Goal: Contribute content

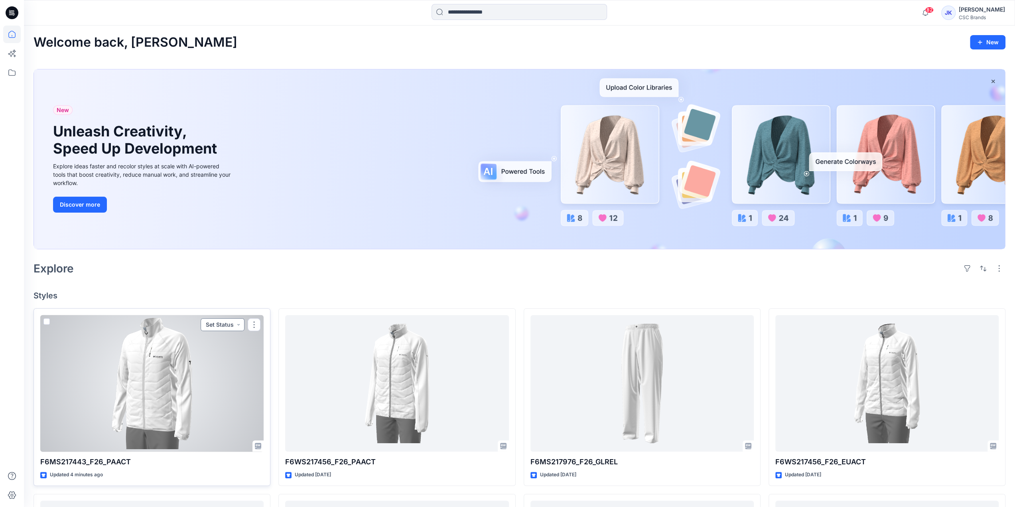
click at [219, 324] on button "Set Status" at bounding box center [223, 324] width 44 height 13
click at [212, 362] on p "Virtual Proto 1" at bounding box center [207, 361] width 36 height 10
click at [132, 378] on div at bounding box center [151, 383] width 223 height 137
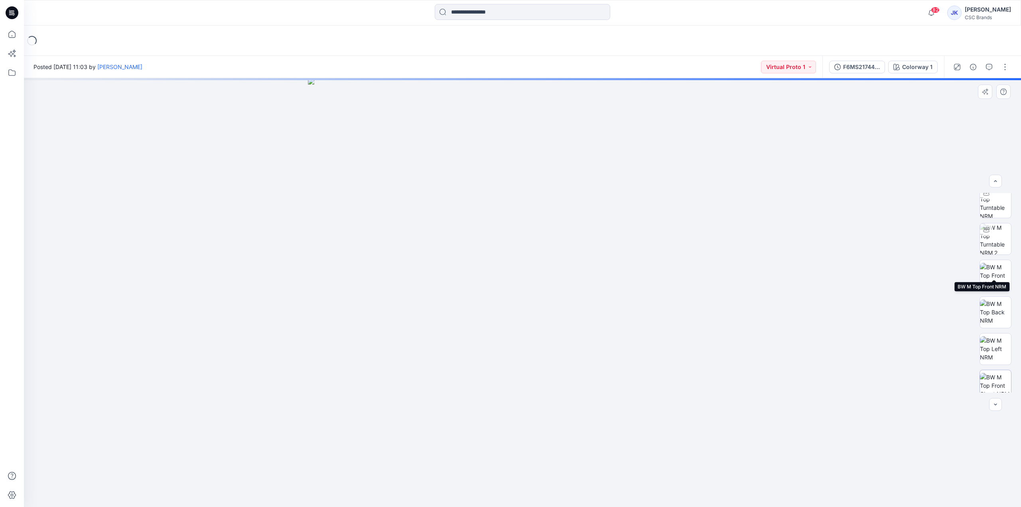
scroll to position [89, 0]
click at [1003, 68] on button "button" at bounding box center [1004, 67] width 13 height 13
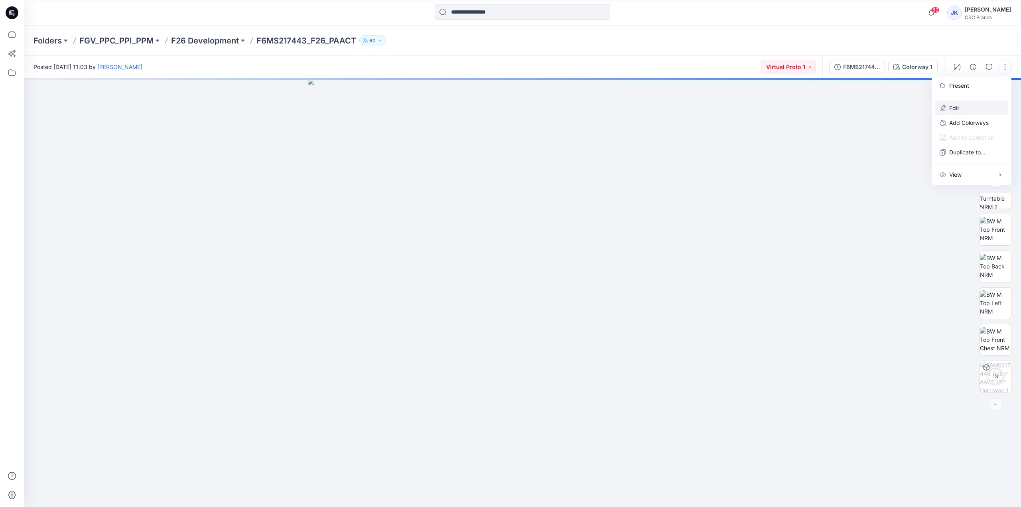
click at [951, 110] on p "Edit" at bounding box center [954, 108] width 10 height 8
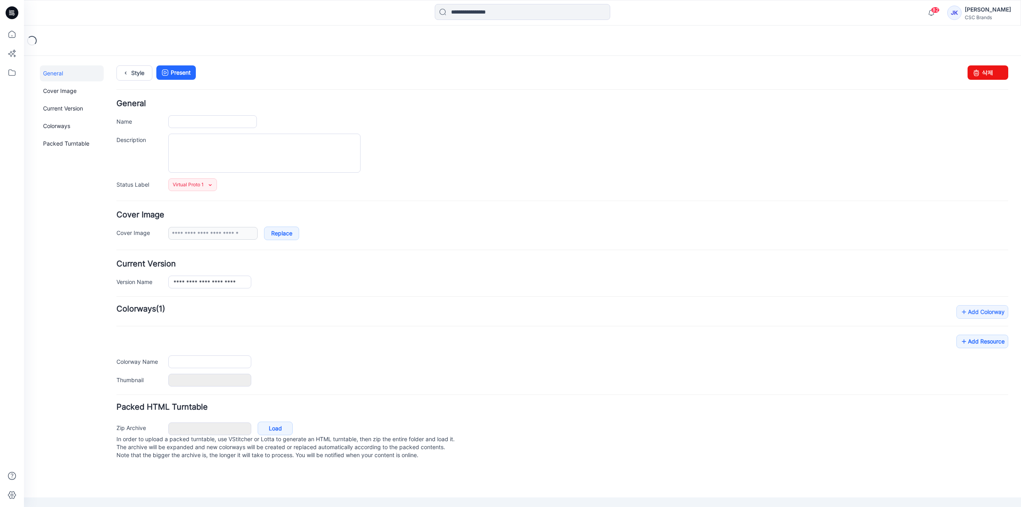
type input "**********"
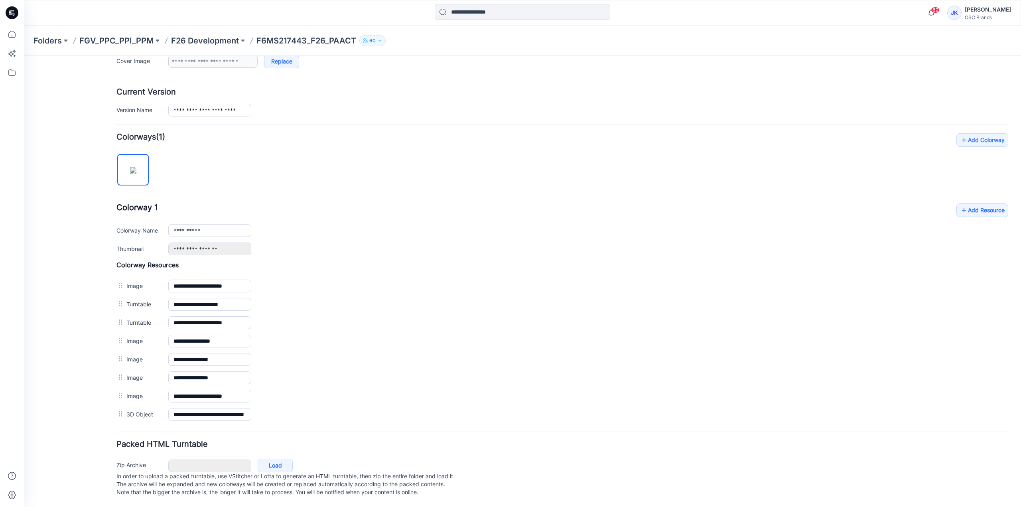
scroll to position [175, 0]
click at [960, 204] on icon at bounding box center [964, 210] width 8 height 13
click at [969, 206] on link "Add Resource" at bounding box center [982, 210] width 52 height 14
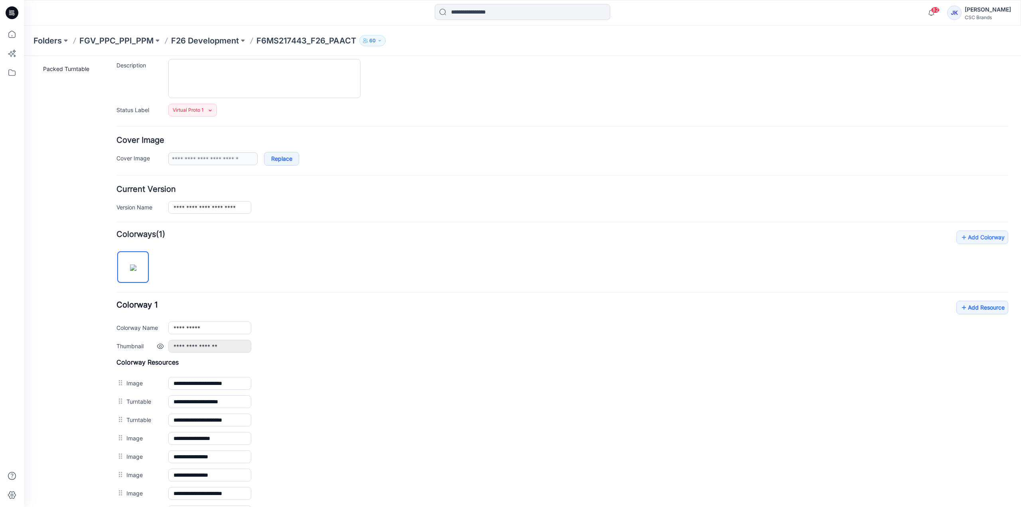
scroll to position [0, 0]
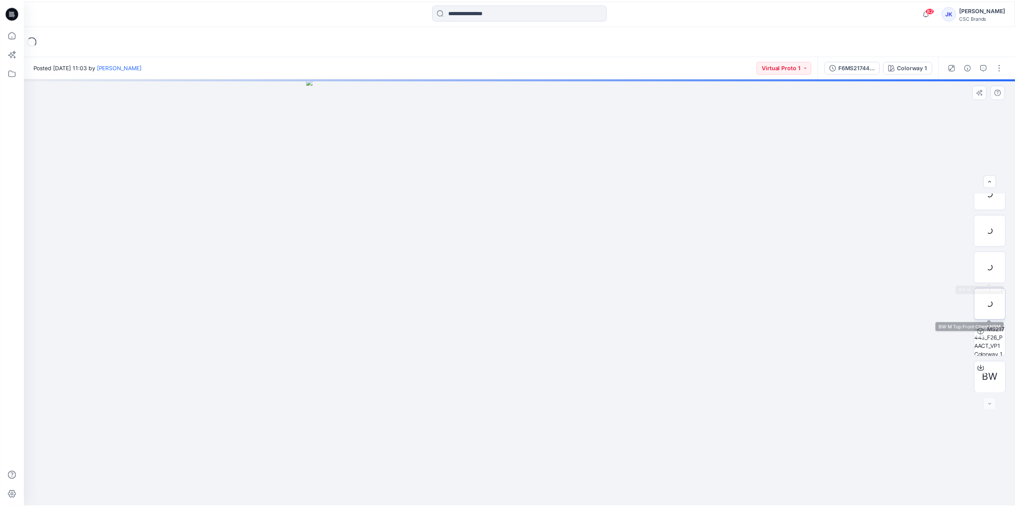
scroll to position [126, 0]
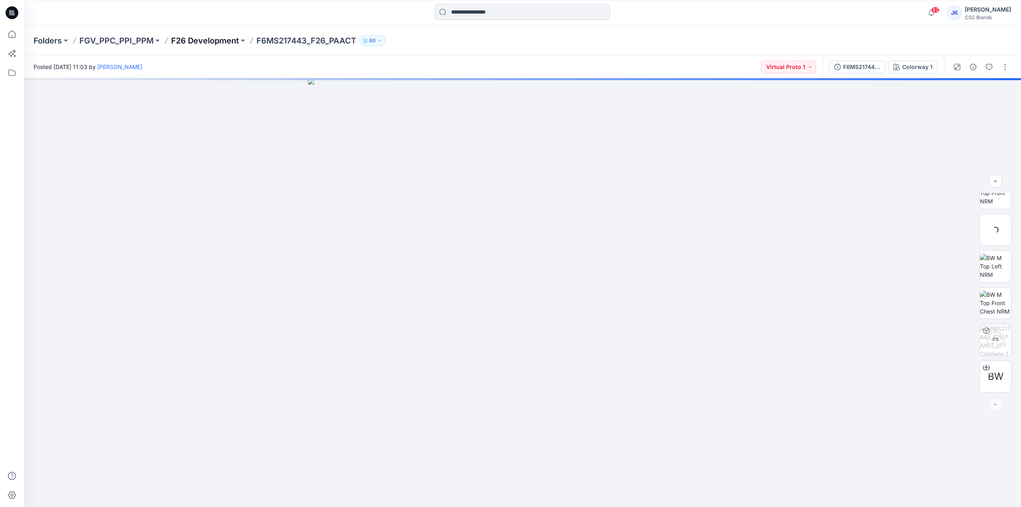
click at [215, 42] on p "F26 Development" at bounding box center [205, 40] width 68 height 11
